Goal: Information Seeking & Learning: Check status

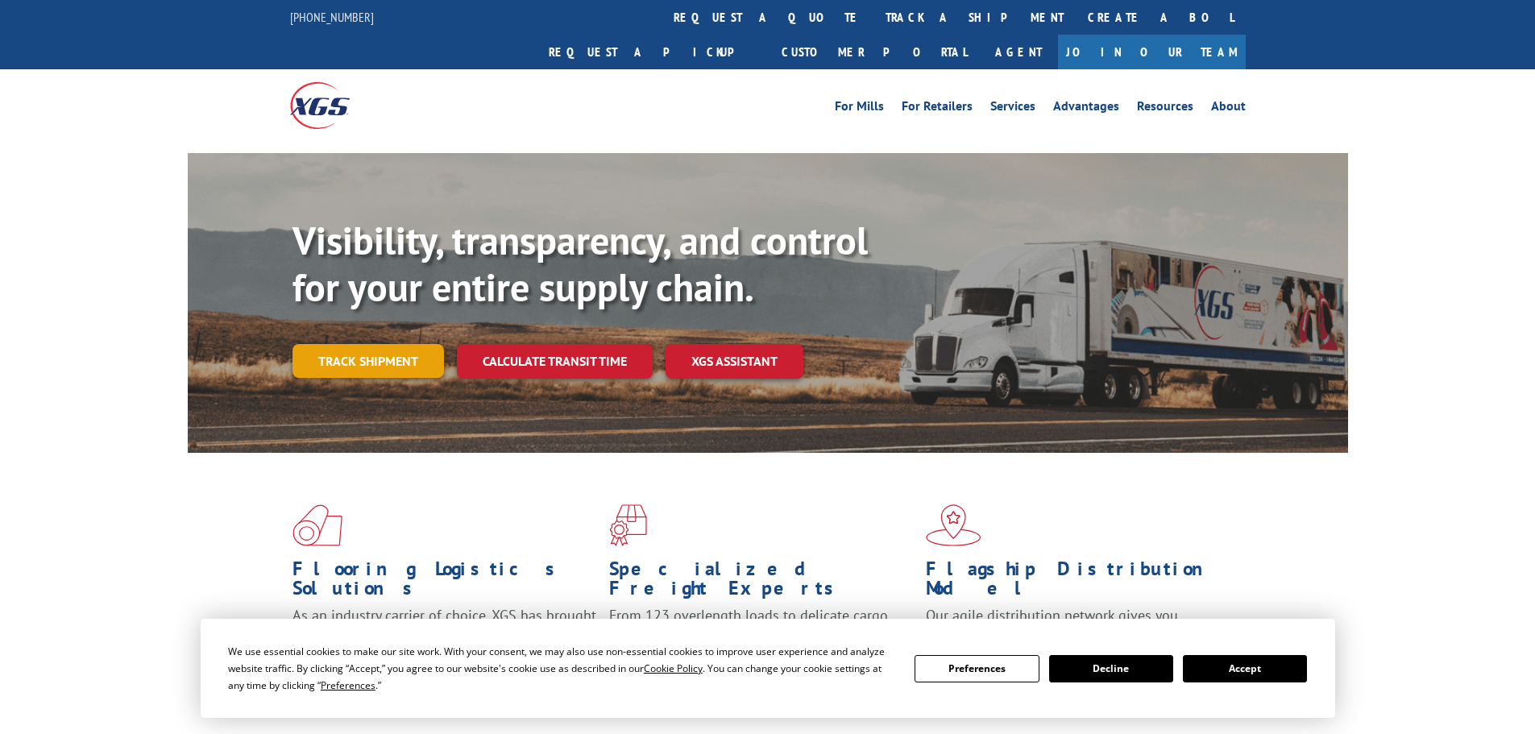
click at [374, 344] on link "Track shipment" at bounding box center [369, 361] width 152 height 34
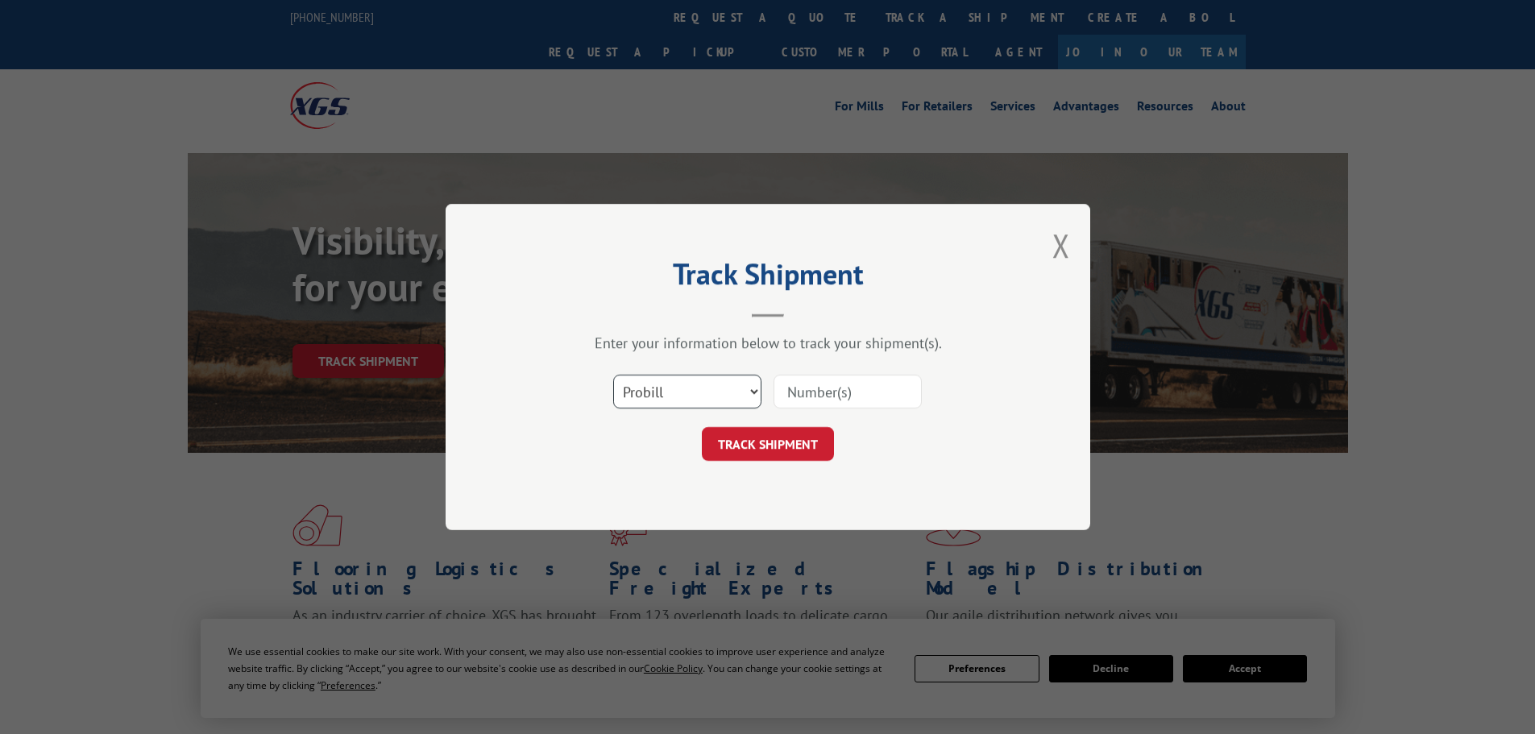
click at [757, 390] on select "Select category... Probill BOL PO" at bounding box center [687, 392] width 148 height 34
select select "po"
click at [613, 375] on select "Select category... Probill BOL PO" at bounding box center [687, 392] width 148 height 34
paste input "36549475"
type input "36549475"
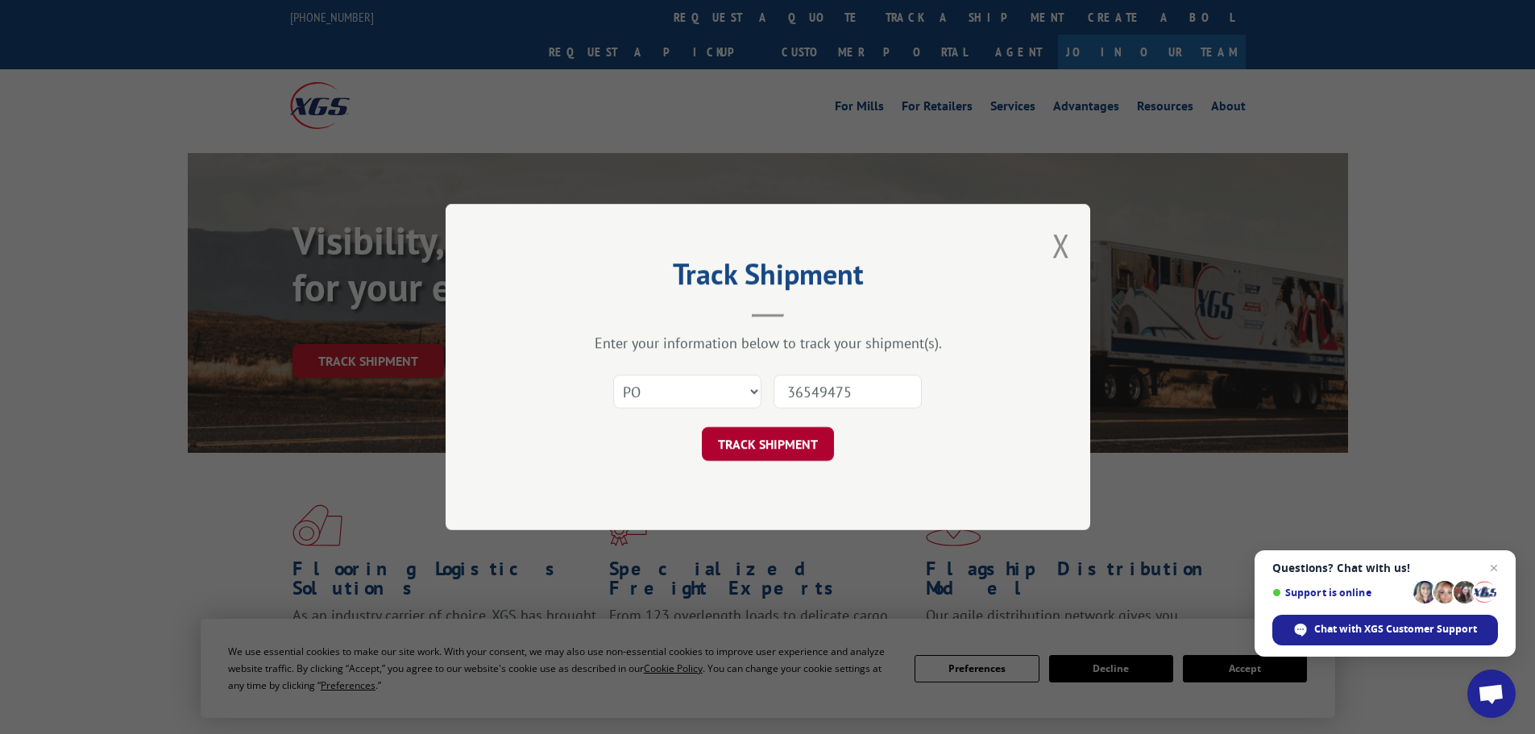
click at [777, 442] on button "TRACK SHIPMENT" at bounding box center [768, 444] width 132 height 34
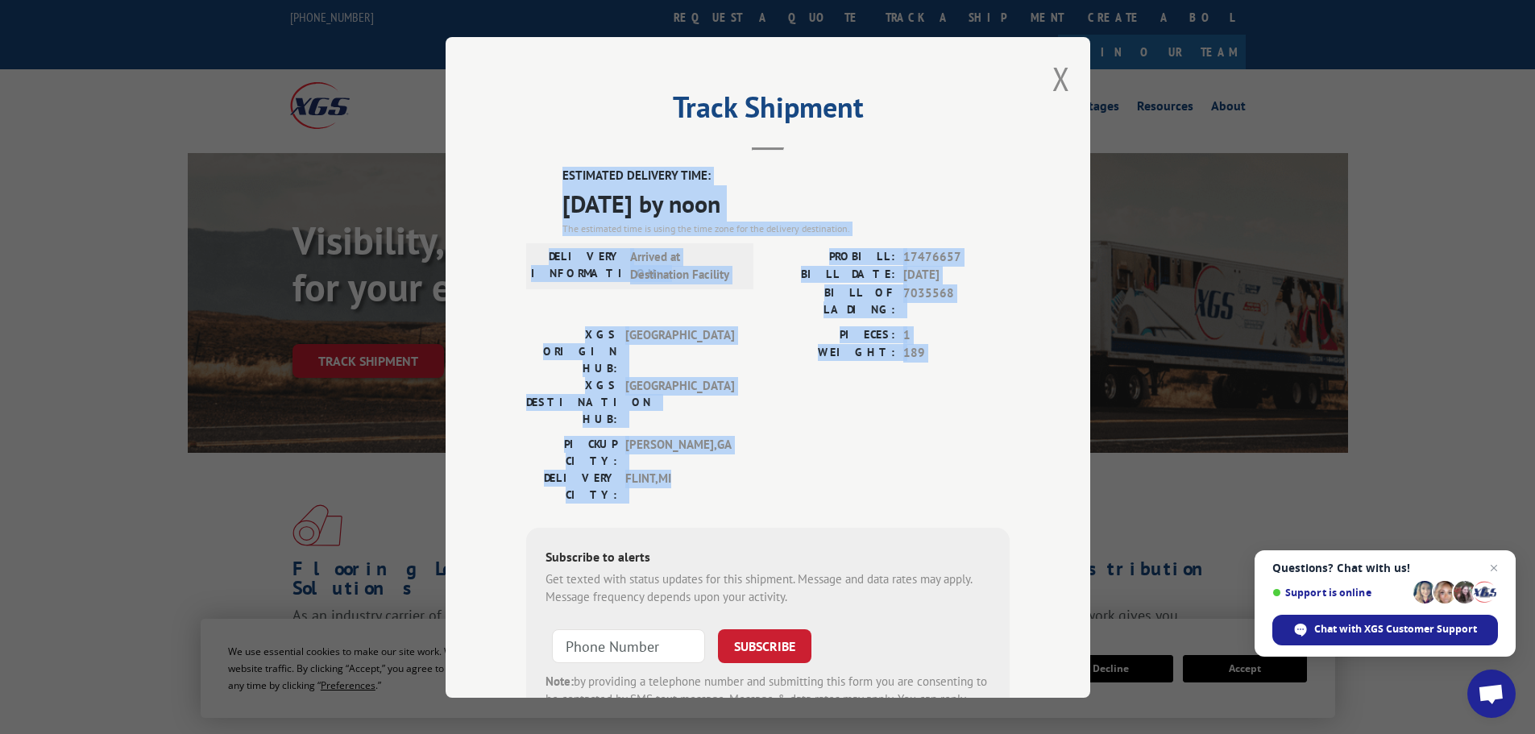
drag, startPoint x: 693, startPoint y: 390, endPoint x: 533, endPoint y: 152, distance: 286.3
click at [533, 152] on div "Track Shipment ESTIMATED DELIVERY TIME: [DATE] by noon The estimated time is us…" at bounding box center [768, 367] width 645 height 661
copy div "ESTIMATED DELIVERY TIME: [DATE] by noon The estimated time is using the time zo…"
click at [1056, 70] on button "Close modal" at bounding box center [1061, 78] width 18 height 43
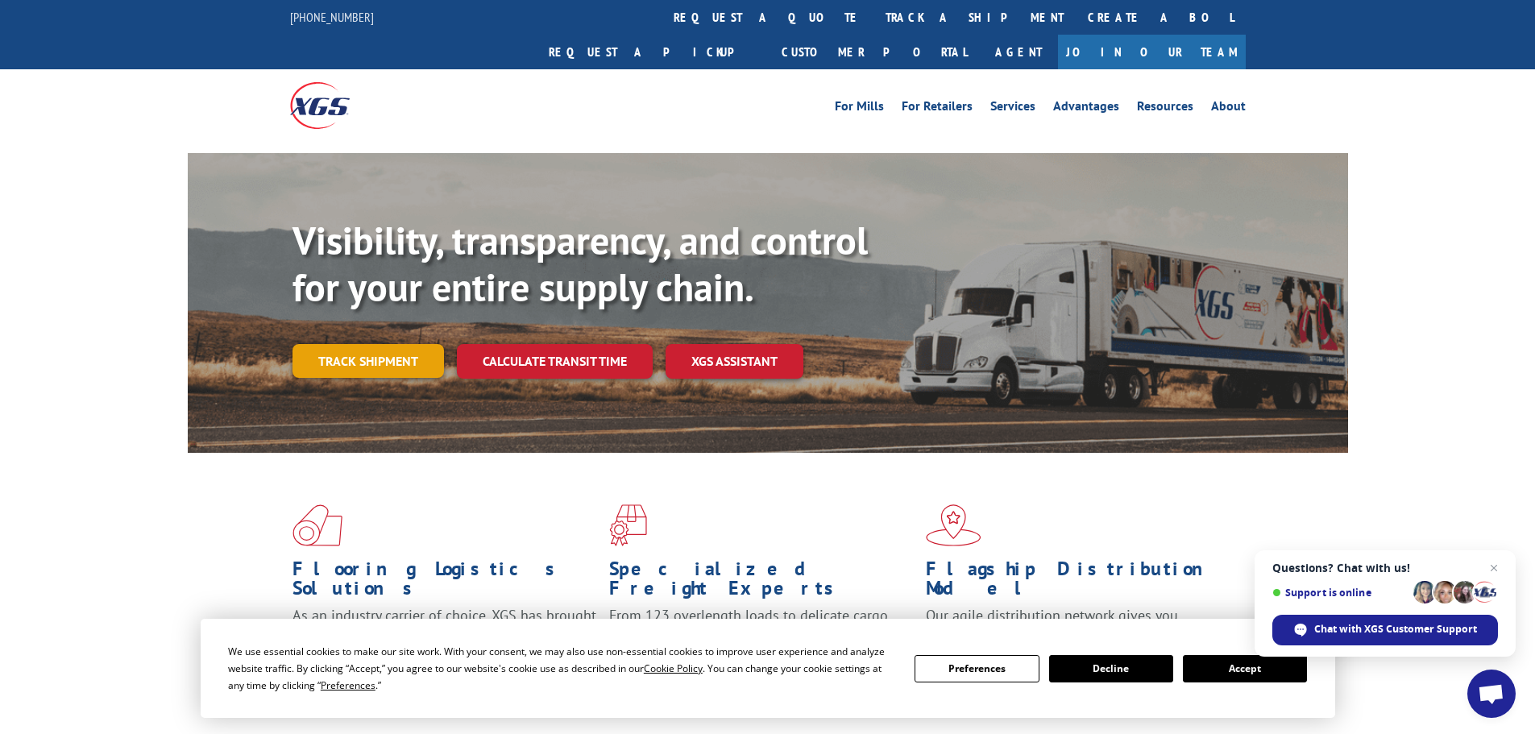
click at [371, 344] on link "Track shipment" at bounding box center [369, 361] width 152 height 34
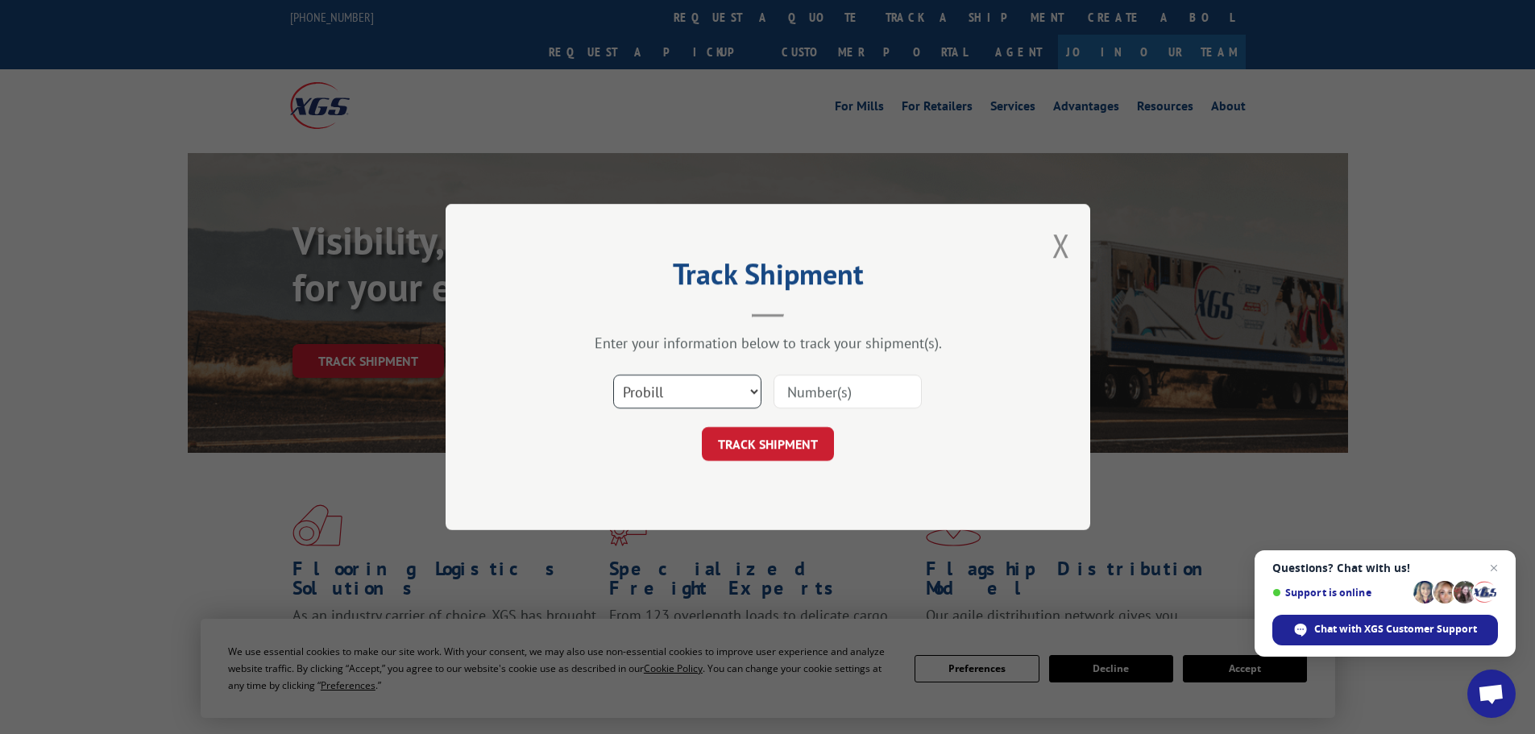
click at [688, 385] on select "Select category... Probill BOL PO" at bounding box center [687, 392] width 148 height 34
select select "po"
click at [613, 375] on select "Select category... Probill BOL PO" at bounding box center [687, 392] width 148 height 34
paste input "36549477"
type input "36549477"
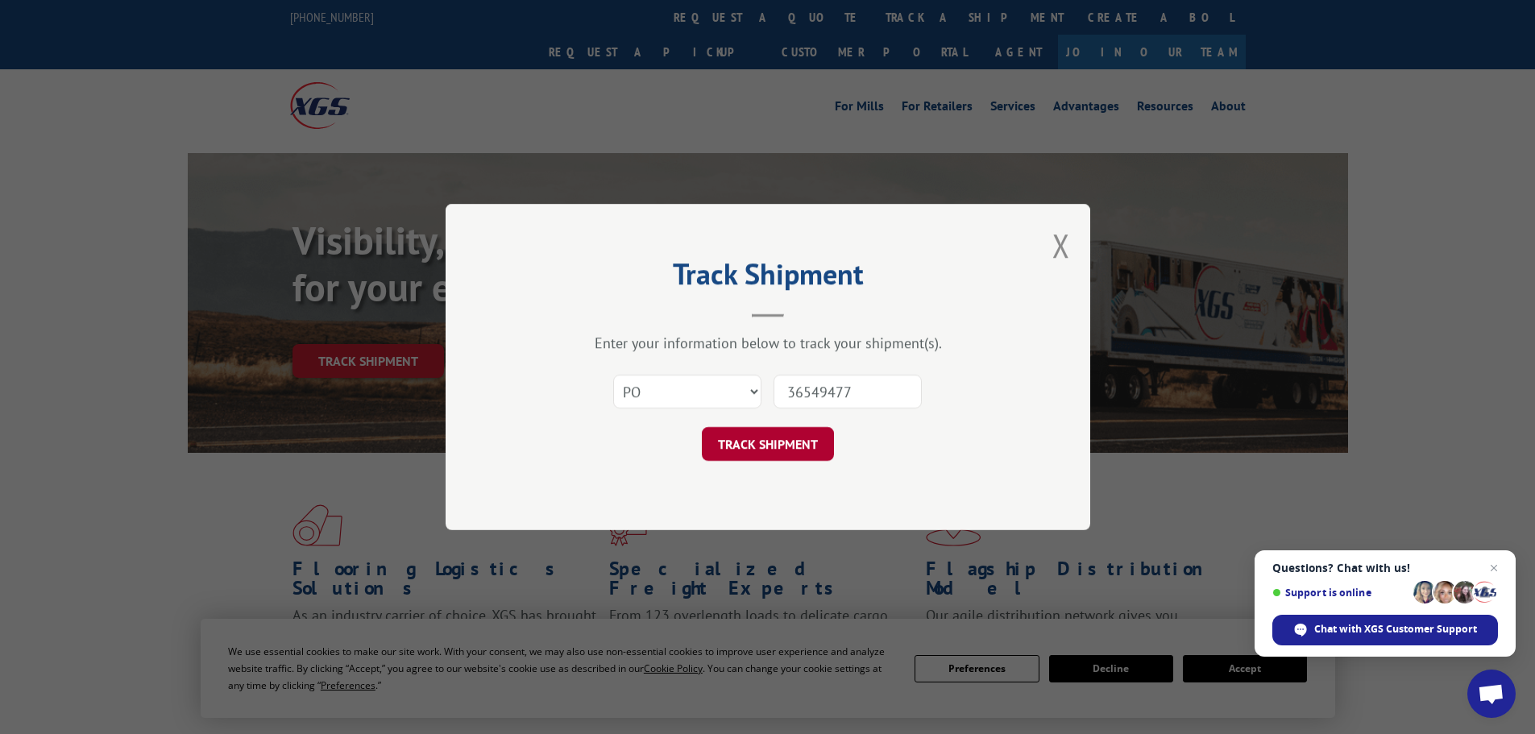
click at [781, 438] on button "TRACK SHIPMENT" at bounding box center [768, 444] width 132 height 34
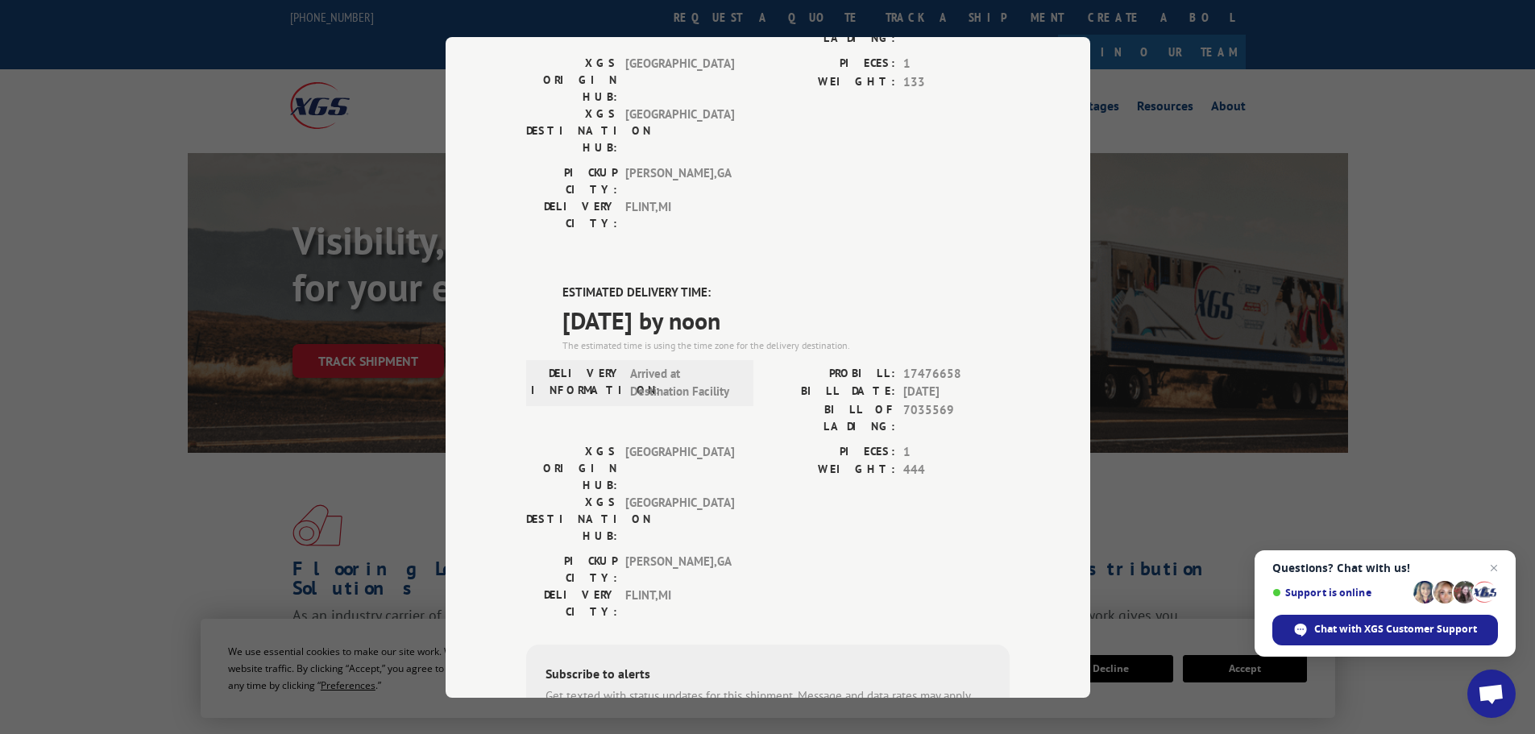
scroll to position [242, 0]
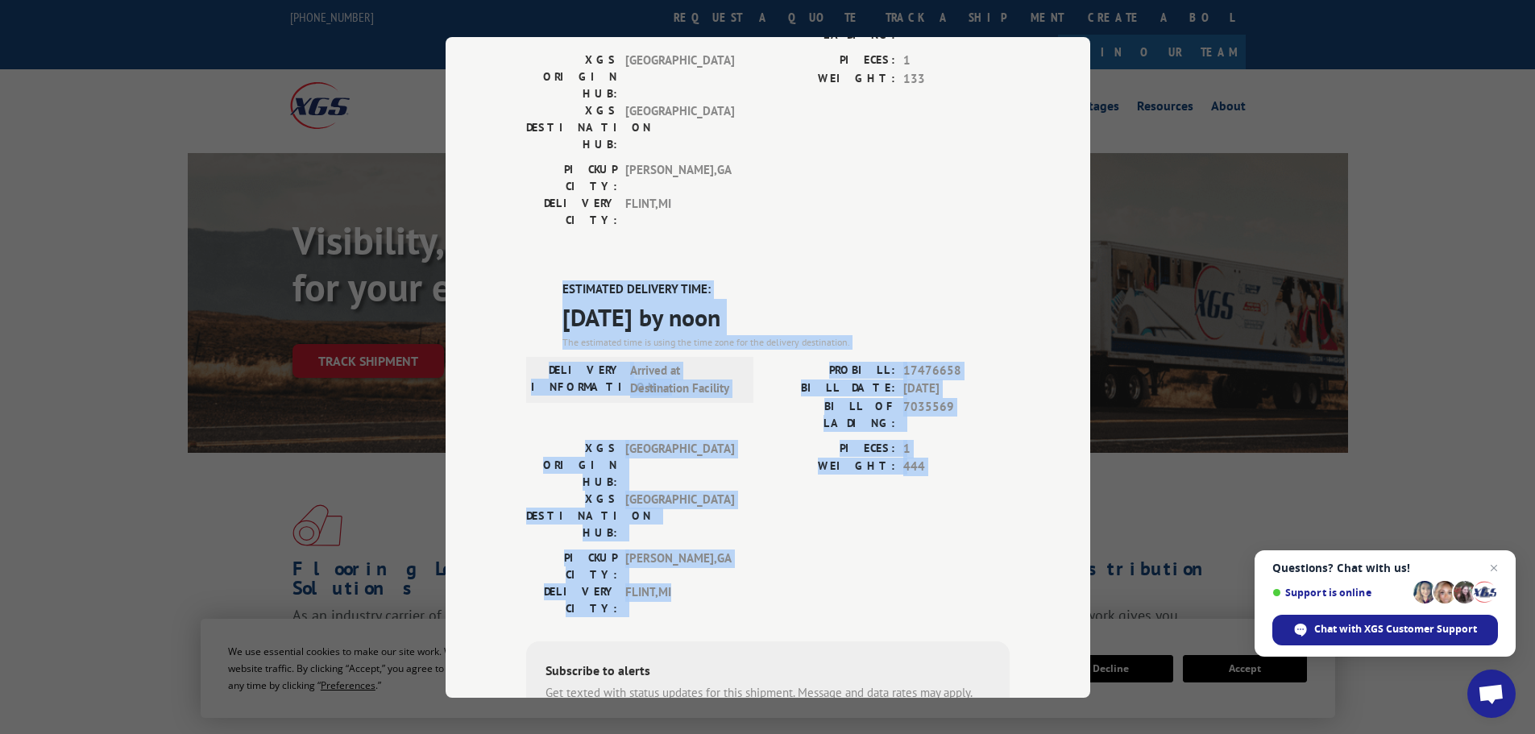
drag, startPoint x: 686, startPoint y: 423, endPoint x: 555, endPoint y: 188, distance: 269.1
click at [555, 188] on div "DELIVERED DELIVERY INFORMATION: [DATE] 10:56 am [PERSON_NAME]: 12216032 BILL DA…" at bounding box center [768, 414] width 484 height 978
copy div "ESTIMATED DELIVERY TIME: [DATE] by noon The estimated time is using the time zo…"
